Goal: Navigation & Orientation: Understand site structure

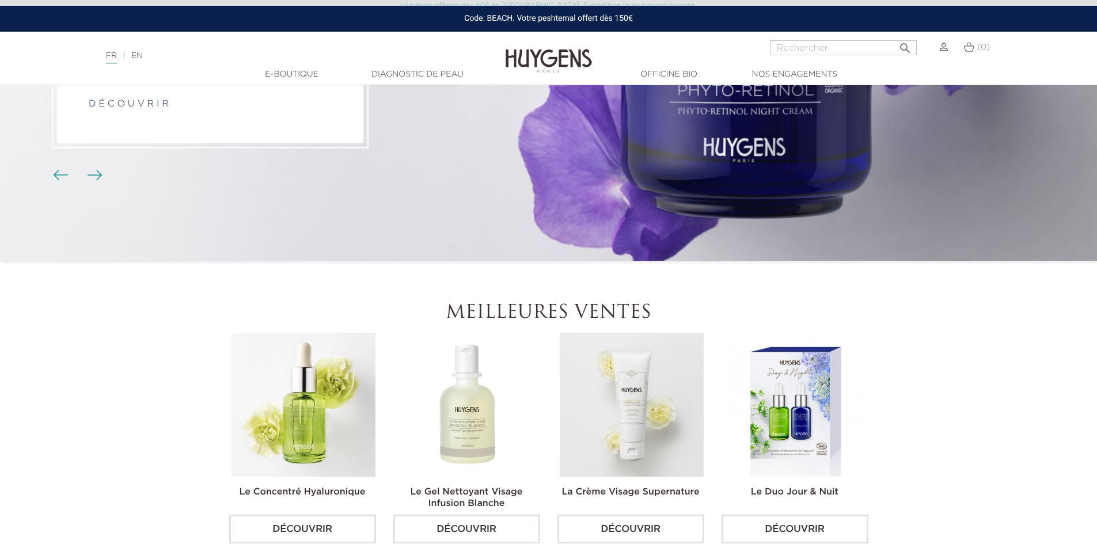
scroll to position [230, 0]
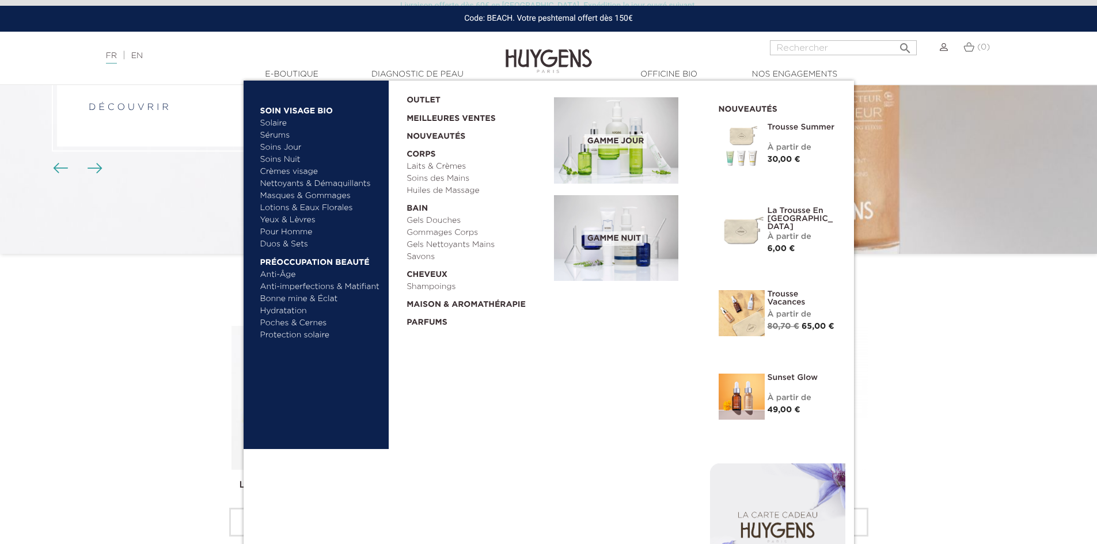
click at [274, 122] on link "Solaire" at bounding box center [320, 123] width 120 height 12
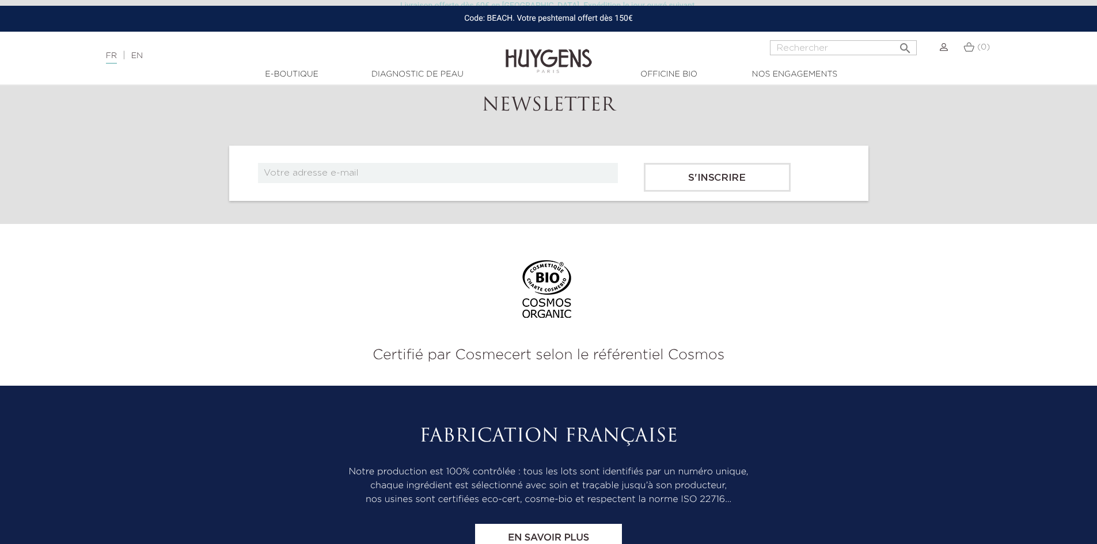
scroll to position [1429, 0]
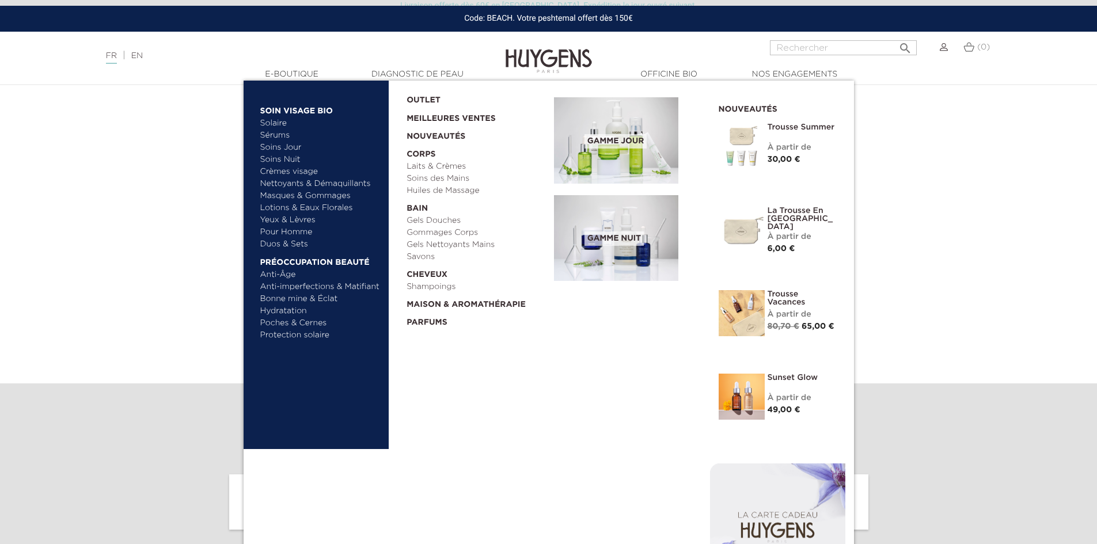
click at [273, 134] on link "Sérums" at bounding box center [320, 136] width 120 height 12
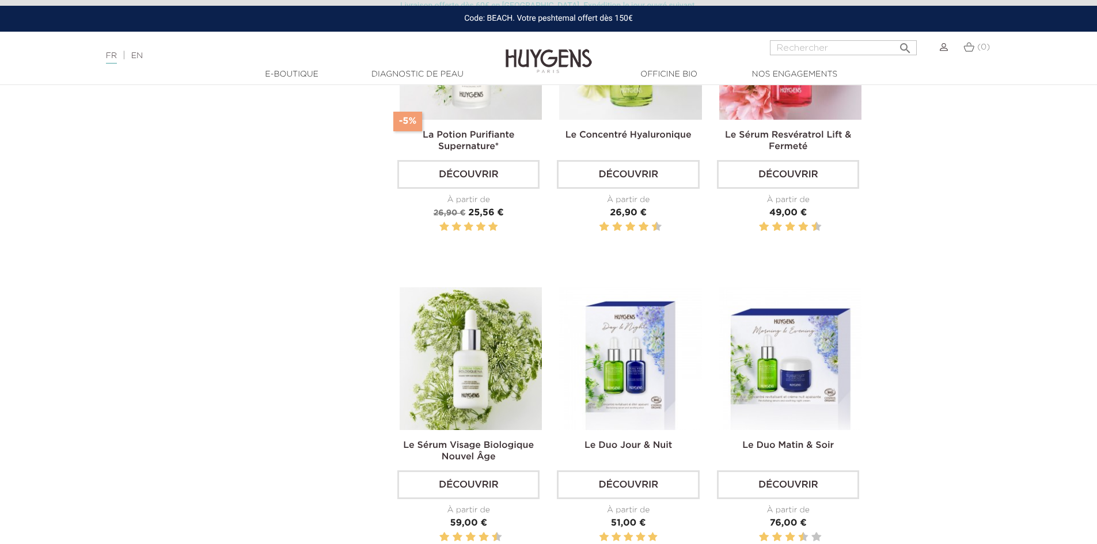
scroll to position [1094, 0]
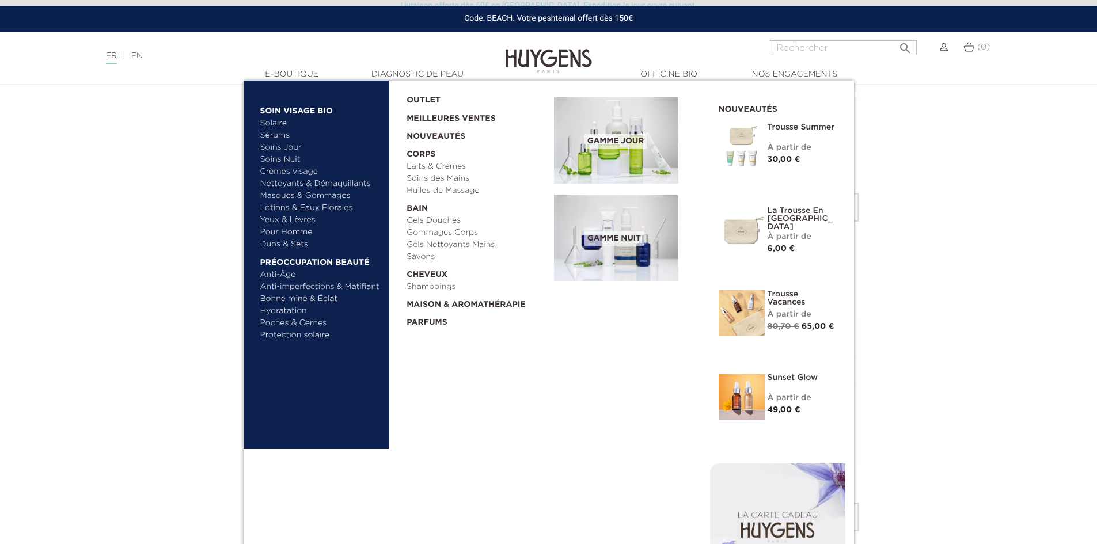
click at [278, 161] on link "Soins Nuit" at bounding box center [315, 160] width 110 height 12
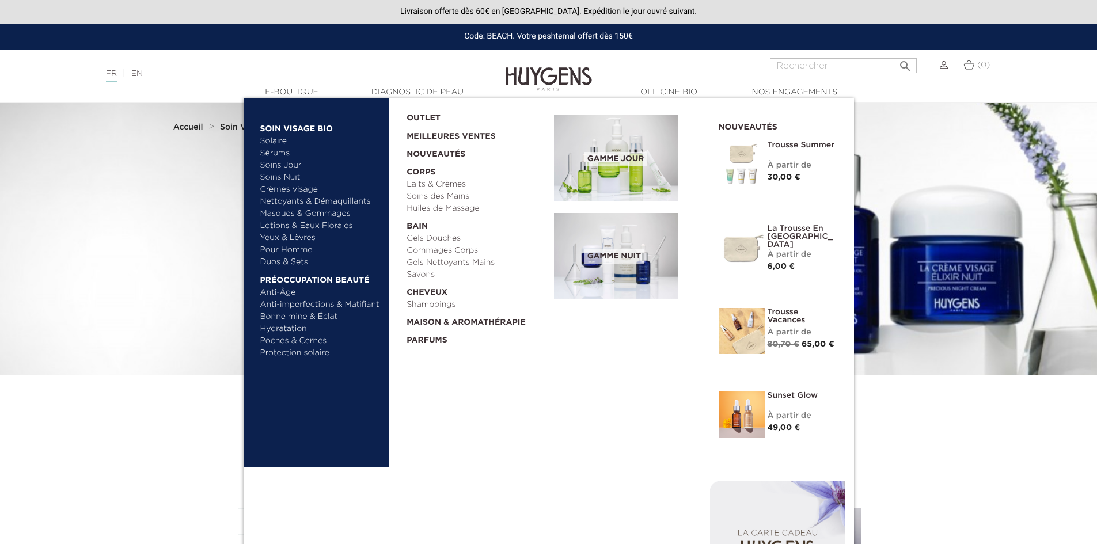
click at [283, 202] on link "Nettoyants & Démaquillants" at bounding box center [320, 202] width 120 height 12
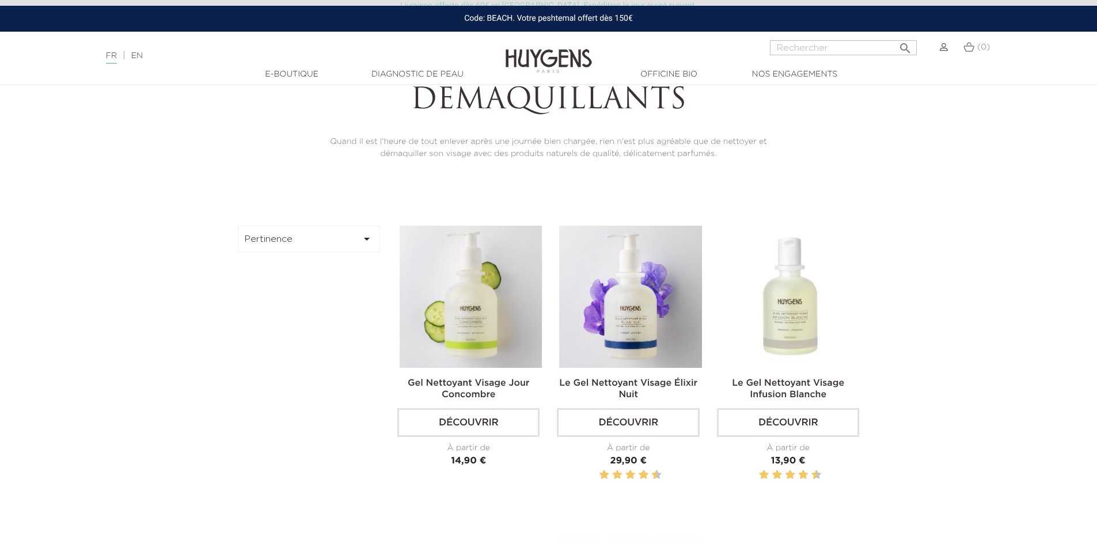
scroll to position [288, 0]
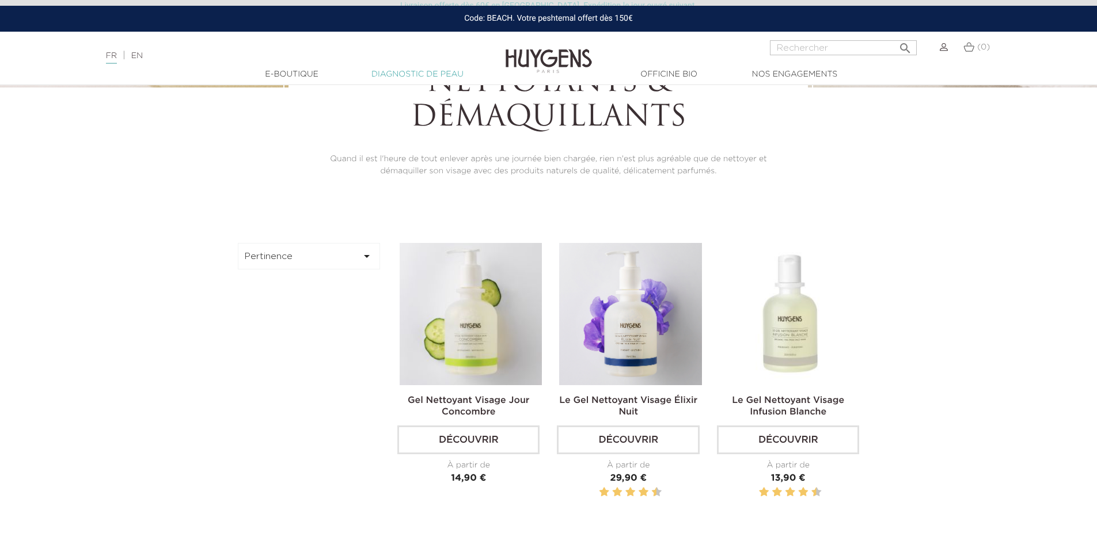
click at [412, 78] on link "Diagnostic de peau" at bounding box center [417, 75] width 115 height 12
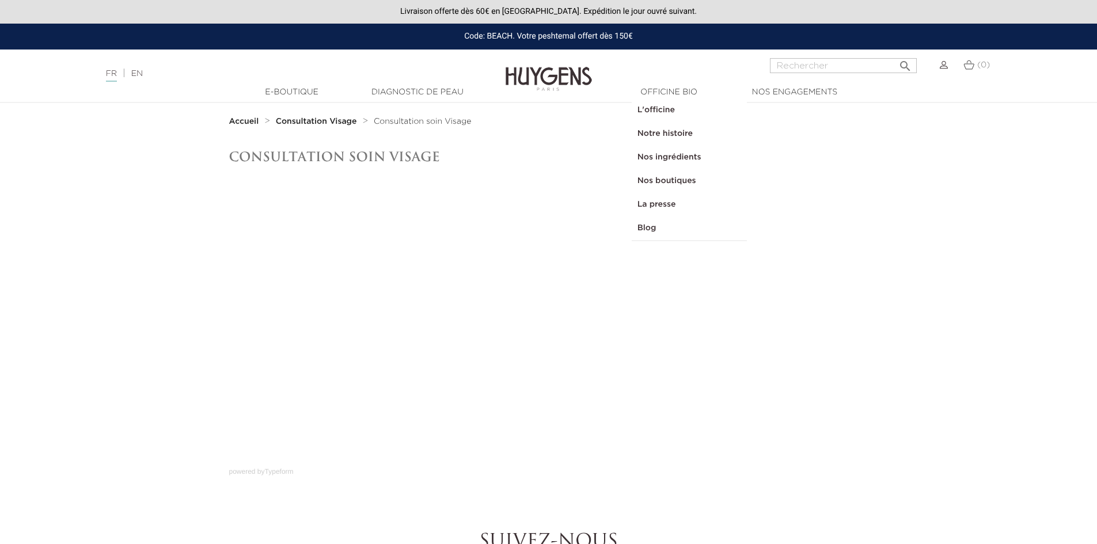
click at [542, 77] on img at bounding box center [549, 70] width 86 height 44
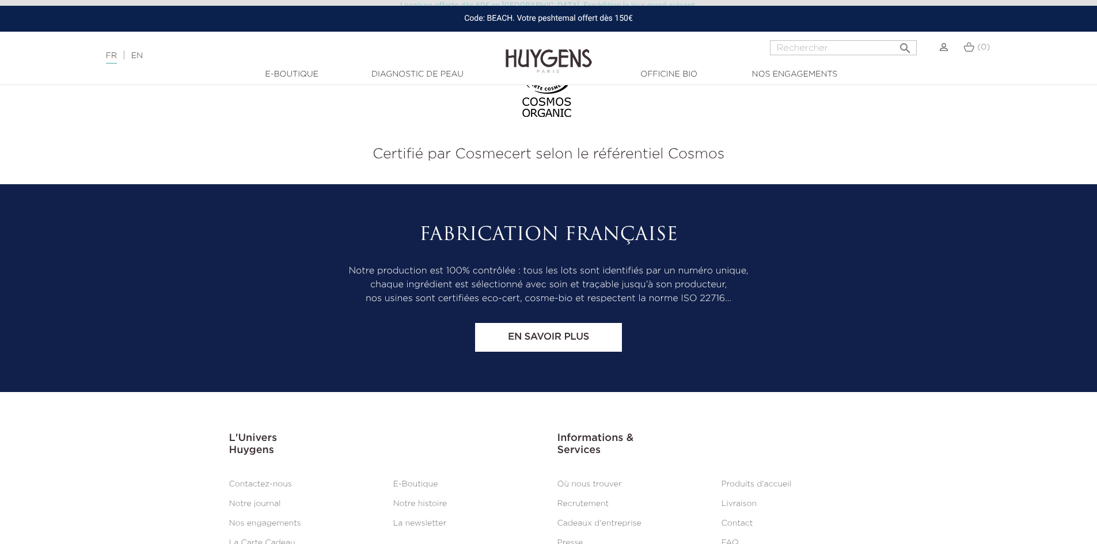
scroll to position [4789, 0]
